Goal: Information Seeking & Learning: Learn about a topic

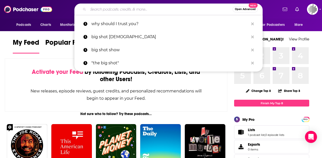
click at [160, 9] on input "Search podcasts, credits, & more..." at bounding box center [160, 9] width 145 height 8
paste input "Why Should I Trust You?"
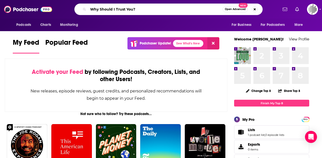
type input "Why Should I Trust You?"
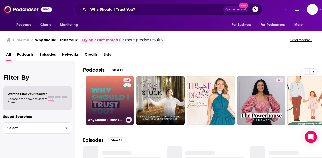
click at [114, 102] on link "54 Why Should I Trust You?" at bounding box center [110, 100] width 49 height 49
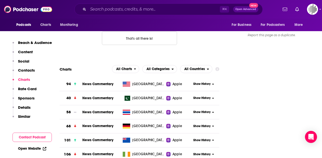
scroll to position [508, 0]
